Goal: Task Accomplishment & Management: Use online tool/utility

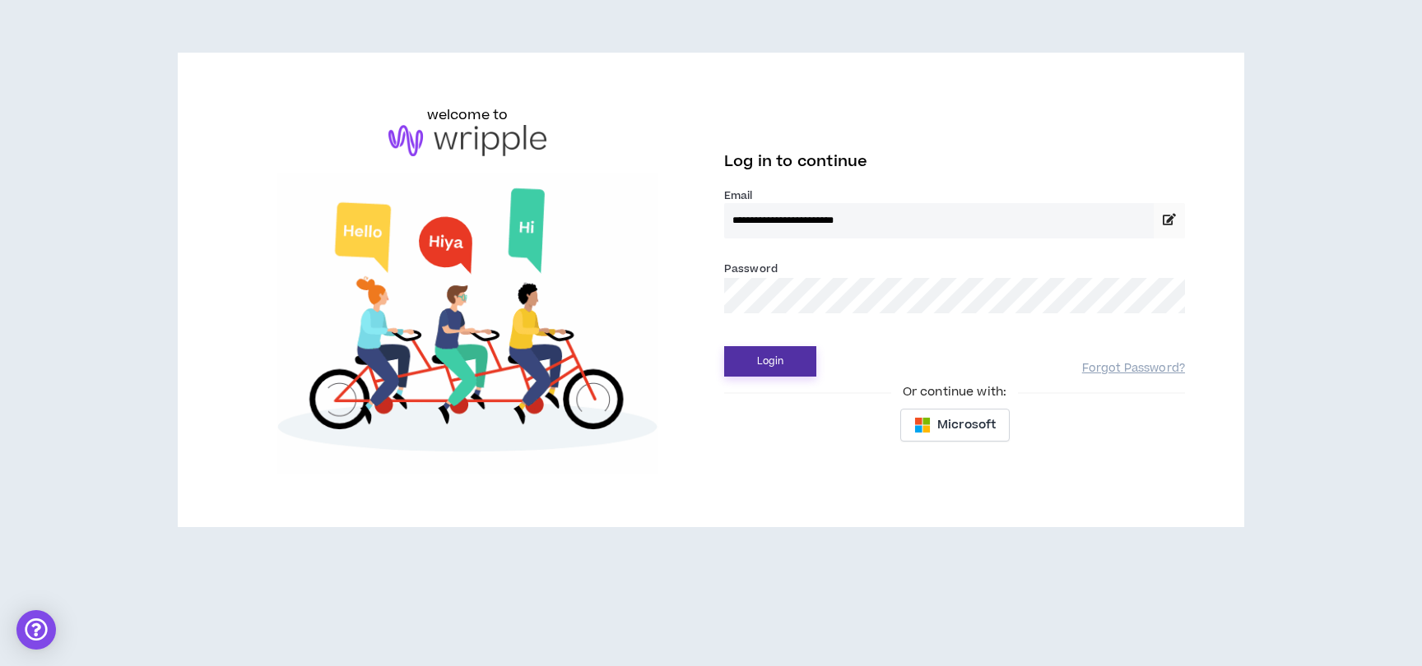
click at [766, 360] on button "Login" at bounding box center [770, 361] width 92 height 30
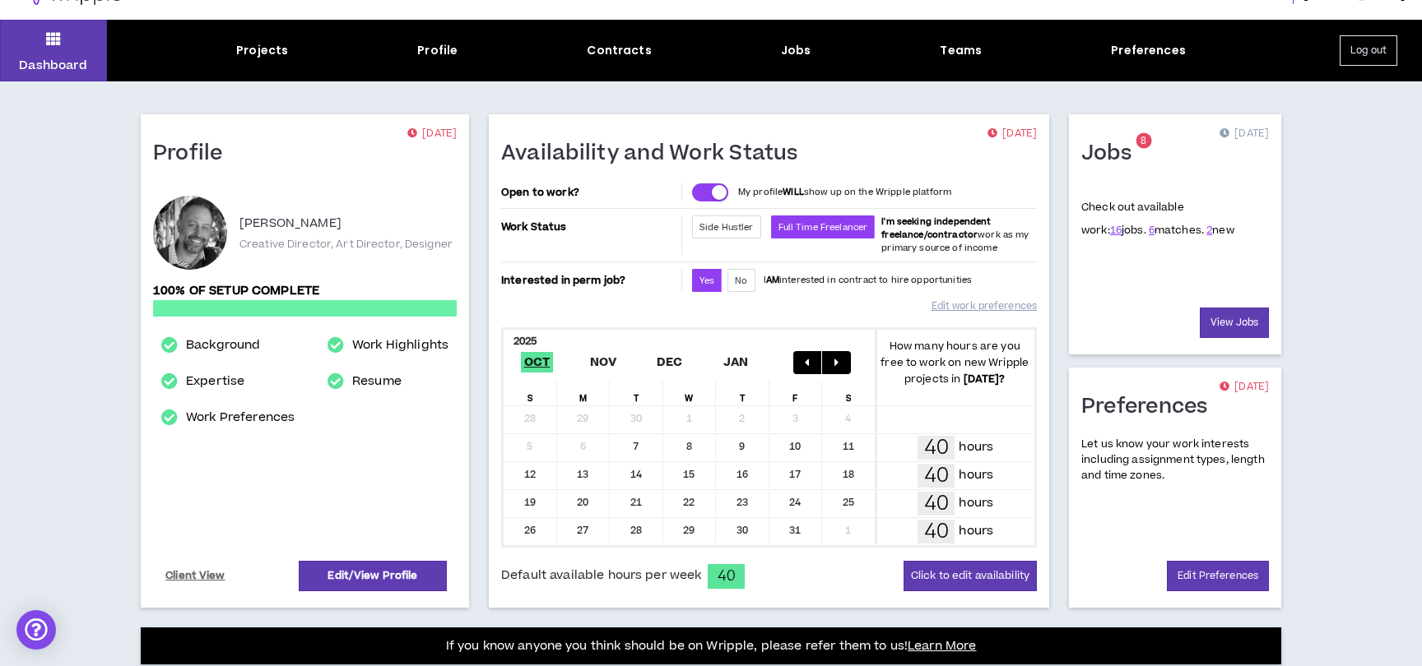
scroll to position [25, 0]
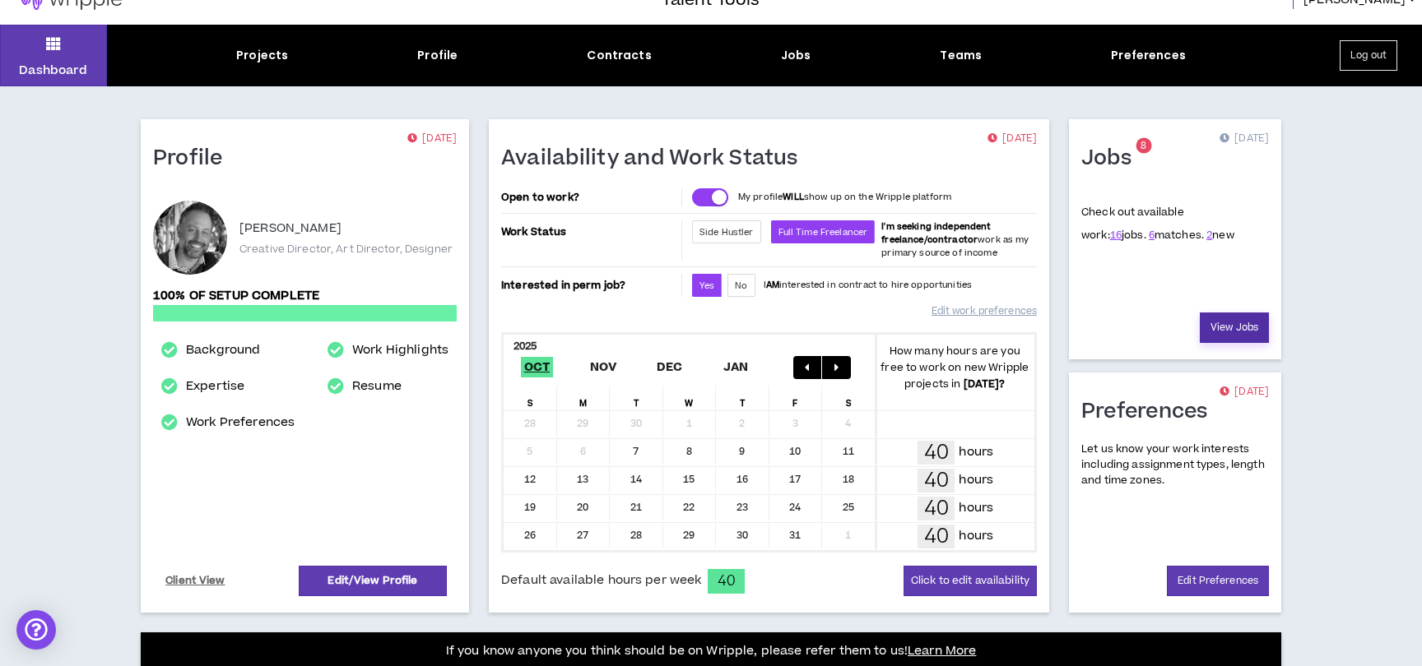
click at [1243, 328] on link "View Jobs" at bounding box center [1234, 328] width 69 height 30
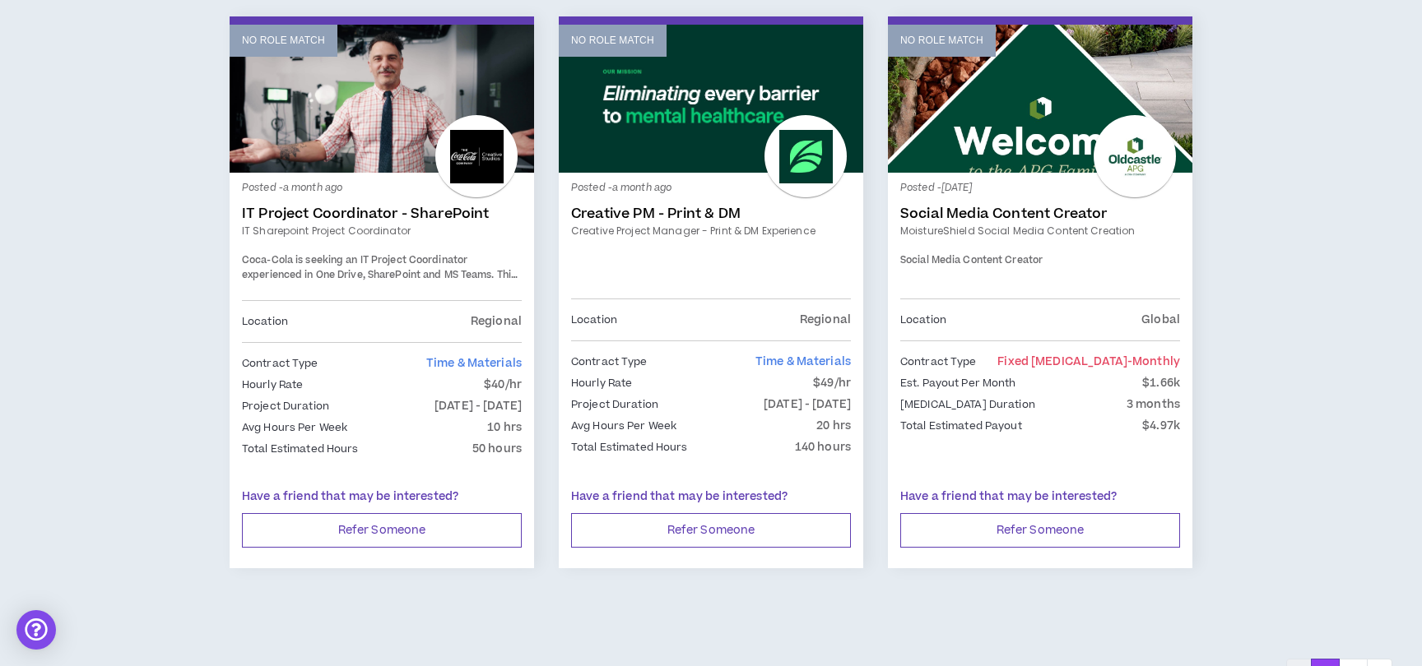
scroll to position [2783, 0]
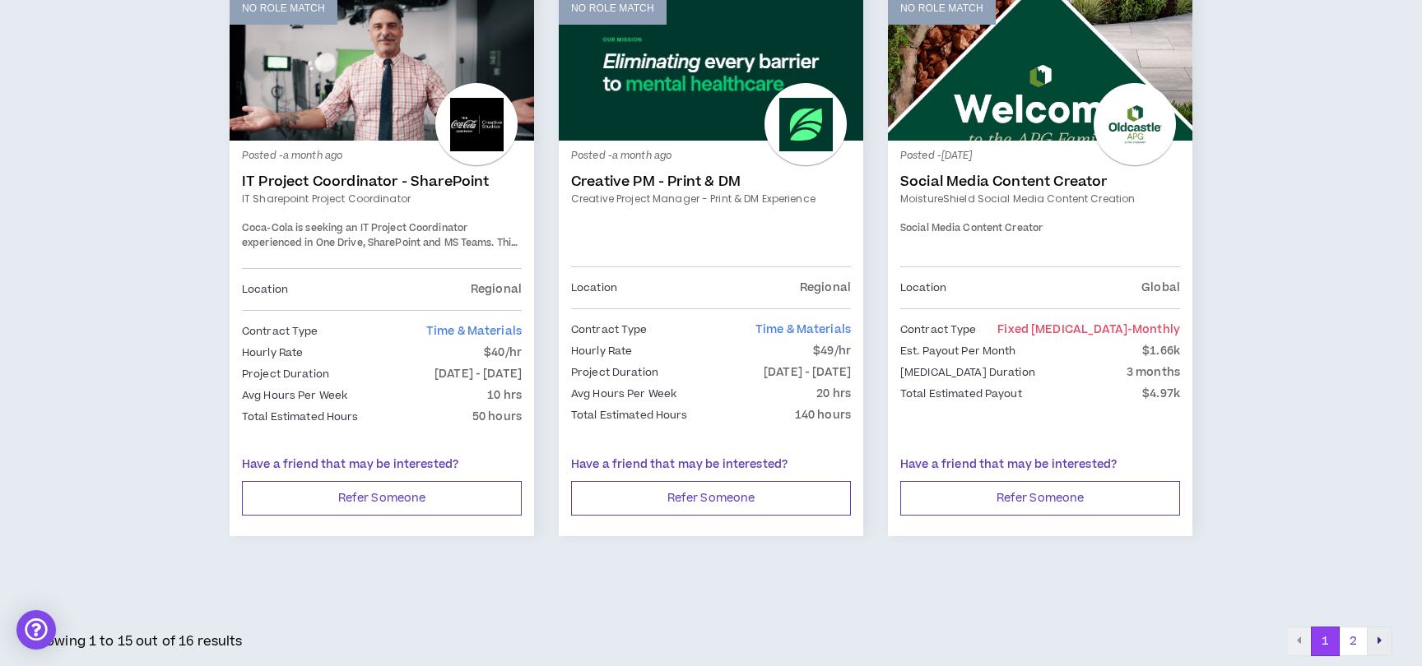
click at [1376, 632] on button "pagination" at bounding box center [1380, 642] width 26 height 30
